Goal: Use online tool/utility: Utilize a website feature to perform a specific function

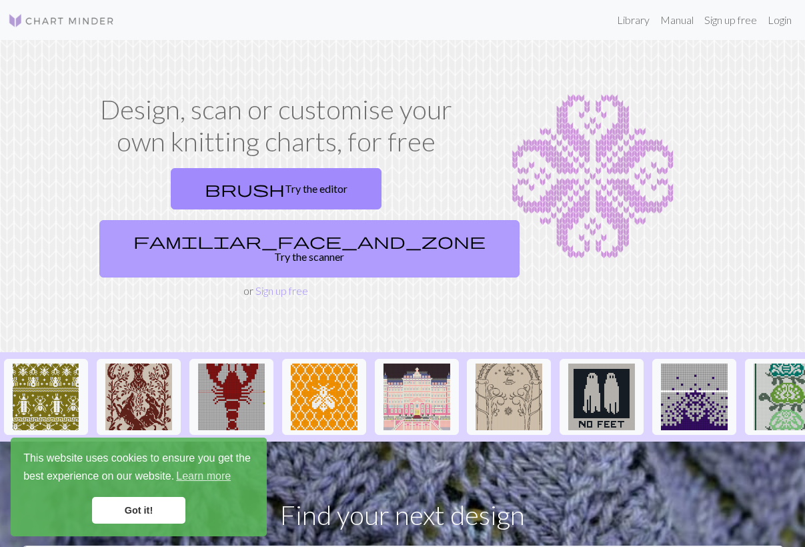
click at [370, 220] on link "familiar_face_and_zone Try the scanner" at bounding box center [309, 248] width 420 height 57
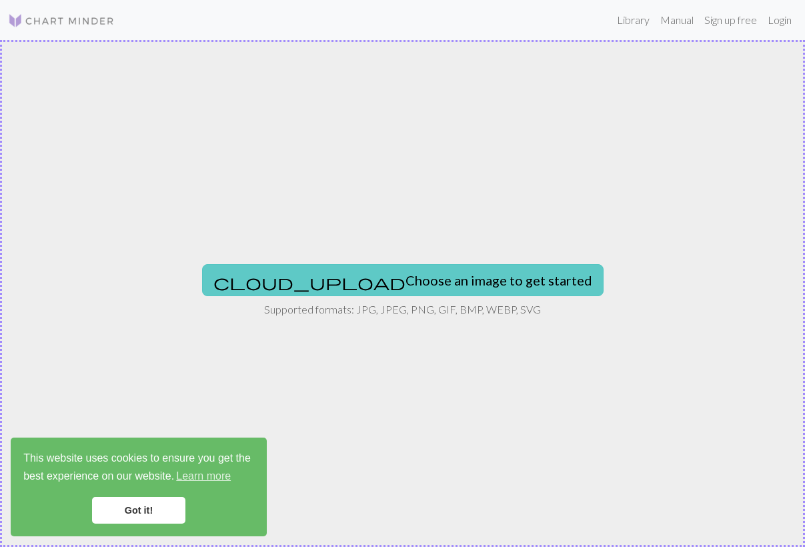
click at [426, 270] on button "cloud_upload Choose an image to get started" at bounding box center [403, 280] width 402 height 32
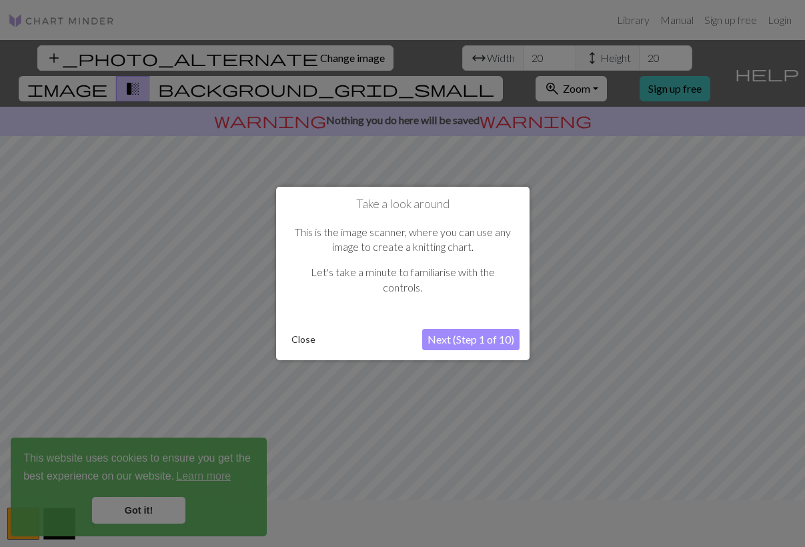
click at [506, 335] on button "Next (Step 1 of 10)" at bounding box center [470, 339] width 97 height 21
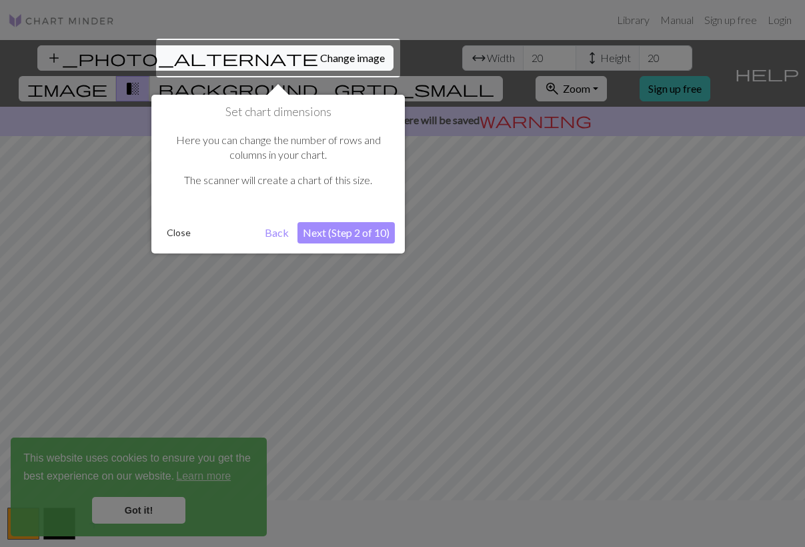
click at [380, 231] on button "Next (Step 2 of 10)" at bounding box center [346, 232] width 97 height 21
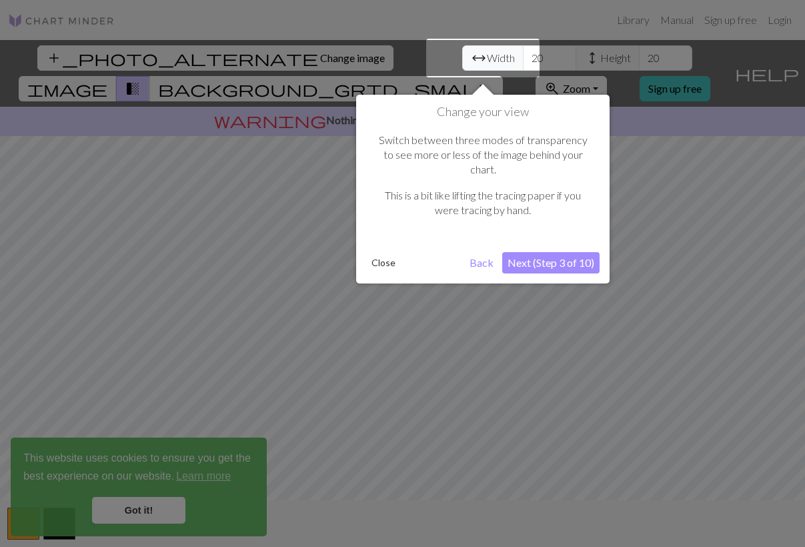
click at [516, 252] on button "Next (Step 3 of 10)" at bounding box center [550, 262] width 97 height 21
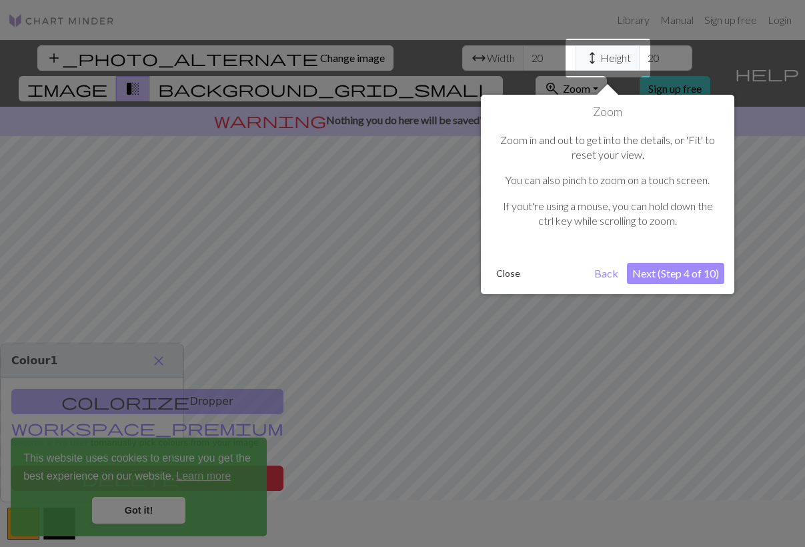
click at [645, 276] on button "Next (Step 4 of 10)" at bounding box center [675, 273] width 97 height 21
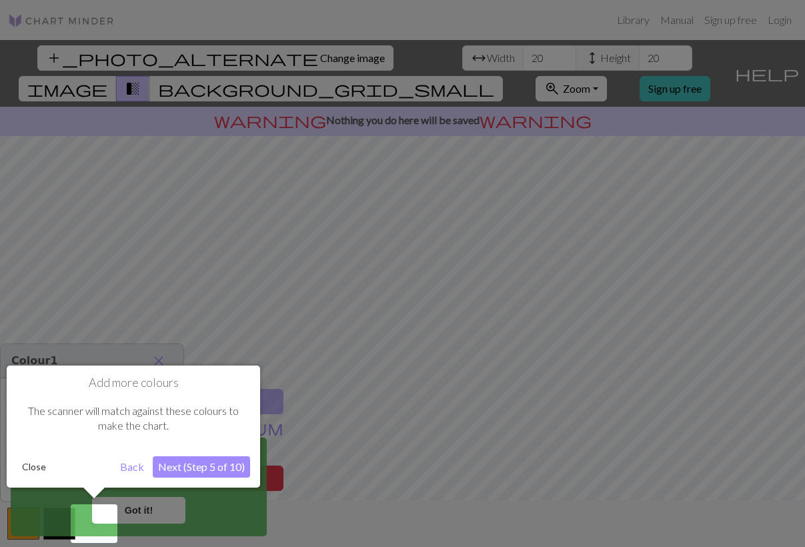
click at [209, 461] on button "Next (Step 5 of 10)" at bounding box center [201, 466] width 97 height 21
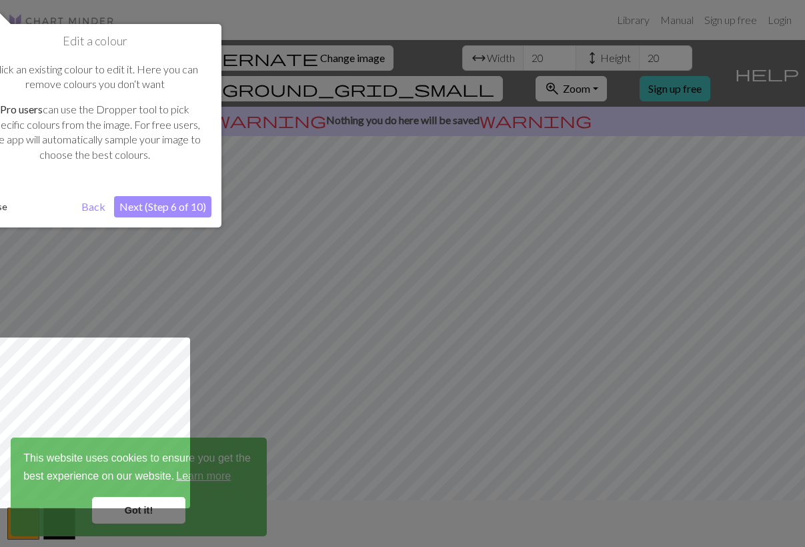
click at [167, 210] on button "Next (Step 6 of 10)" at bounding box center [162, 206] width 97 height 21
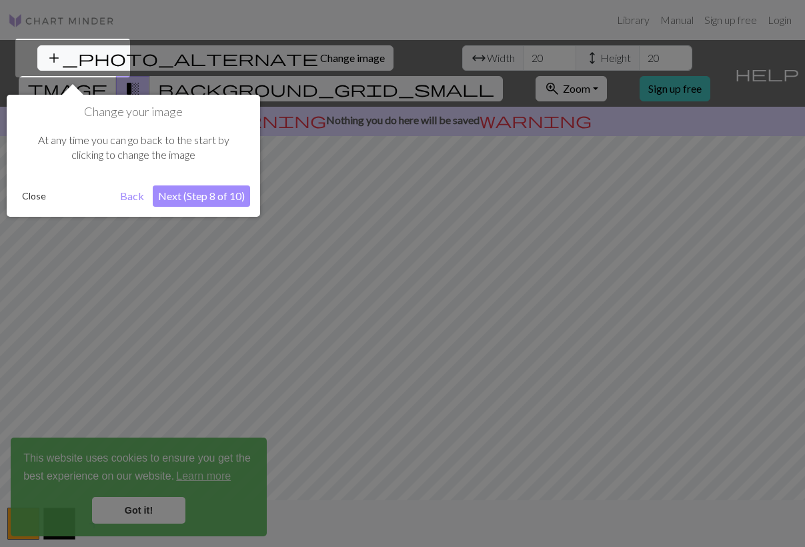
click at [184, 199] on button "Next (Step 8 of 10)" at bounding box center [201, 195] width 97 height 21
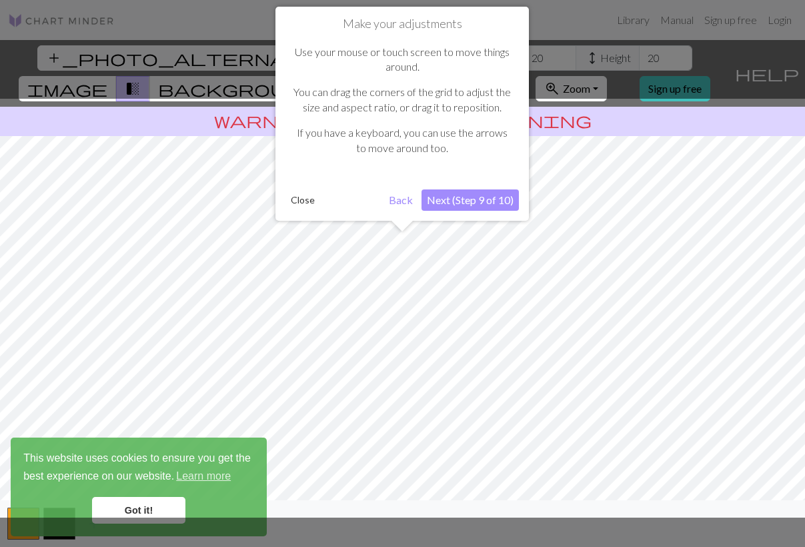
click at [438, 196] on button "Next (Step 9 of 10)" at bounding box center [470, 199] width 97 height 21
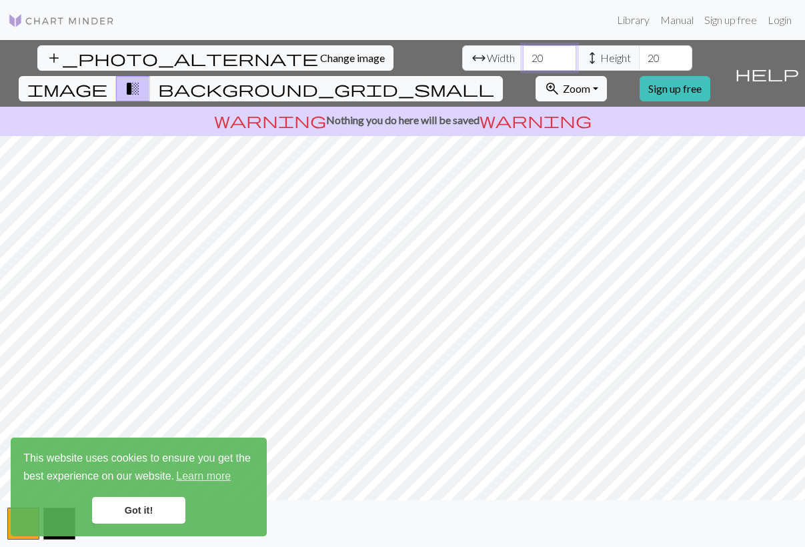
click at [523, 57] on input "20" at bounding box center [549, 57] width 53 height 25
type input "3"
click at [639, 56] on input "20" at bounding box center [665, 57] width 53 height 25
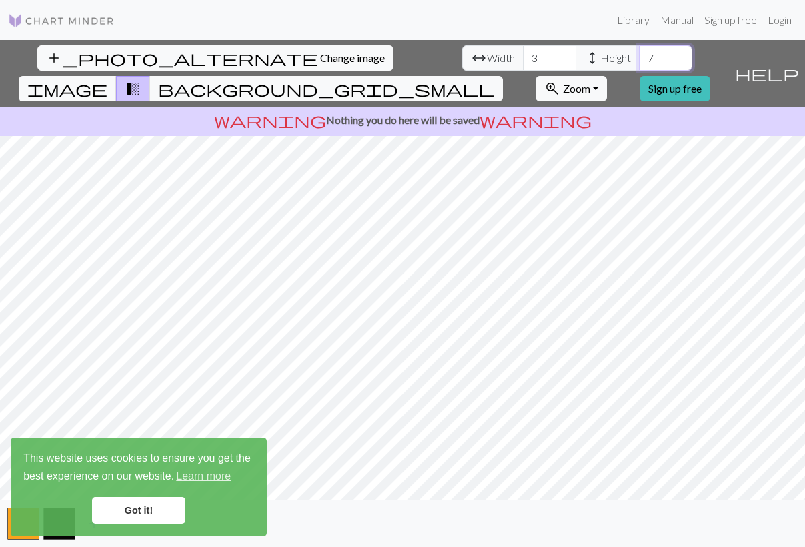
type input "20"
click at [523, 57] on input "3" at bounding box center [549, 57] width 53 height 25
click at [523, 53] on input "20" at bounding box center [549, 57] width 53 height 25
click at [523, 53] on input "21" at bounding box center [549, 57] width 53 height 25
type input "20"
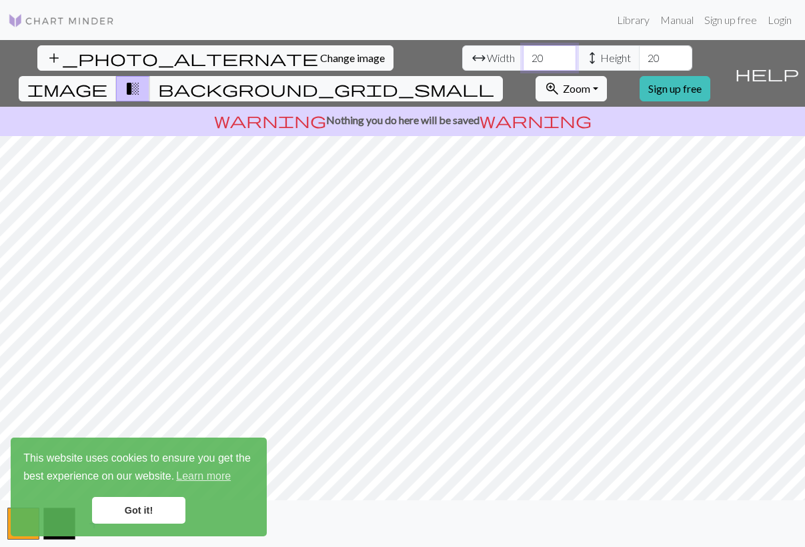
click at [523, 65] on input "20" at bounding box center [549, 57] width 53 height 25
click at [107, 79] on span "image" at bounding box center [67, 88] width 80 height 19
click at [141, 79] on span "transition_fade" at bounding box center [133, 88] width 16 height 19
click at [494, 79] on span "background_grid_small" at bounding box center [326, 88] width 336 height 19
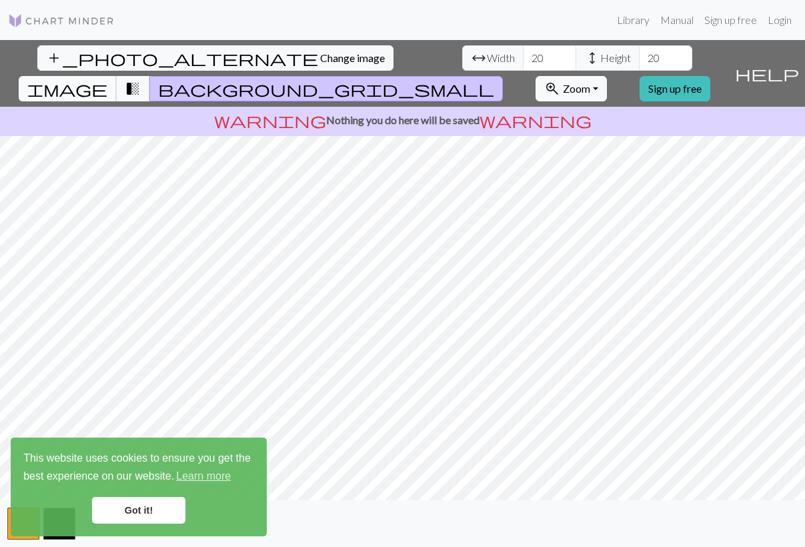
click at [107, 79] on span "image" at bounding box center [67, 88] width 80 height 19
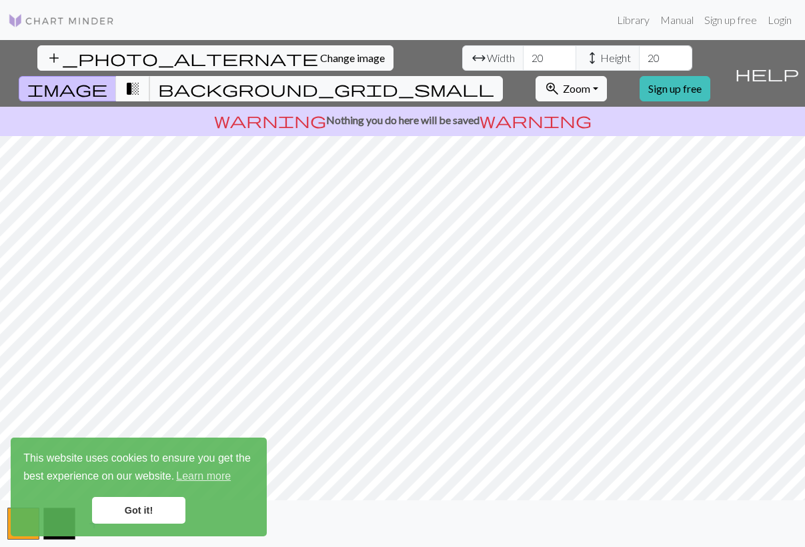
click at [141, 79] on span "transition_fade" at bounding box center [133, 88] width 16 height 19
click at [107, 79] on span "image" at bounding box center [67, 88] width 80 height 19
